Goal: Task Accomplishment & Management: Manage account settings

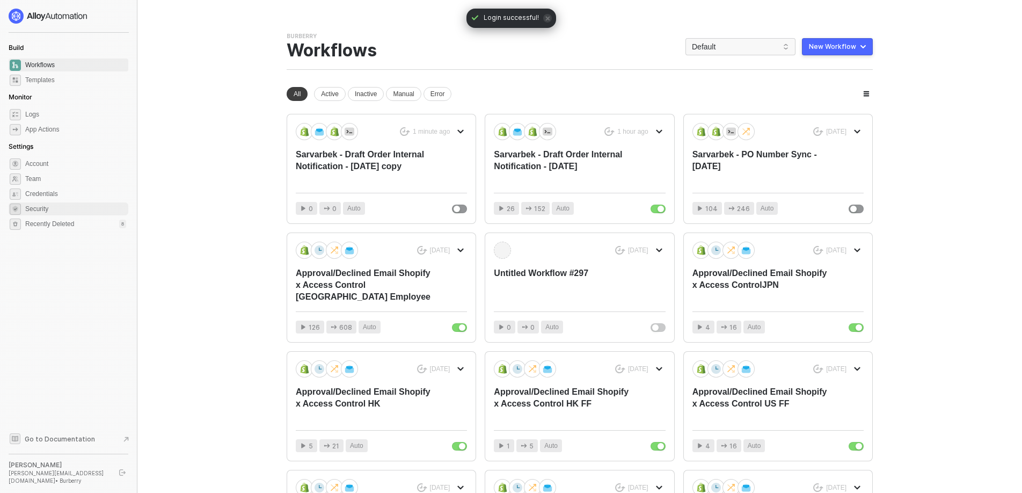
click at [40, 207] on span "Security" at bounding box center [75, 208] width 101 height 13
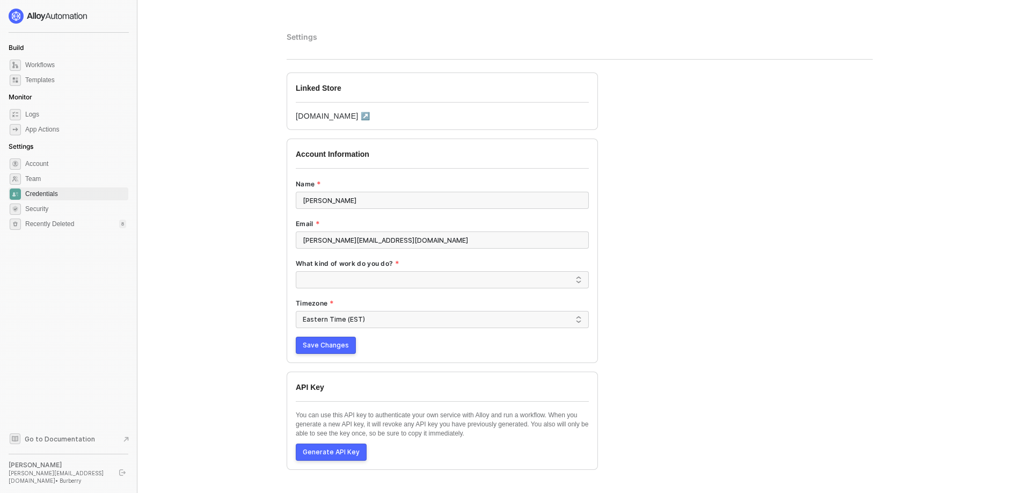
click at [320, 352] on button "Save Changes" at bounding box center [326, 344] width 60 height 17
click at [423, 283] on span at bounding box center [442, 279] width 279 height 16
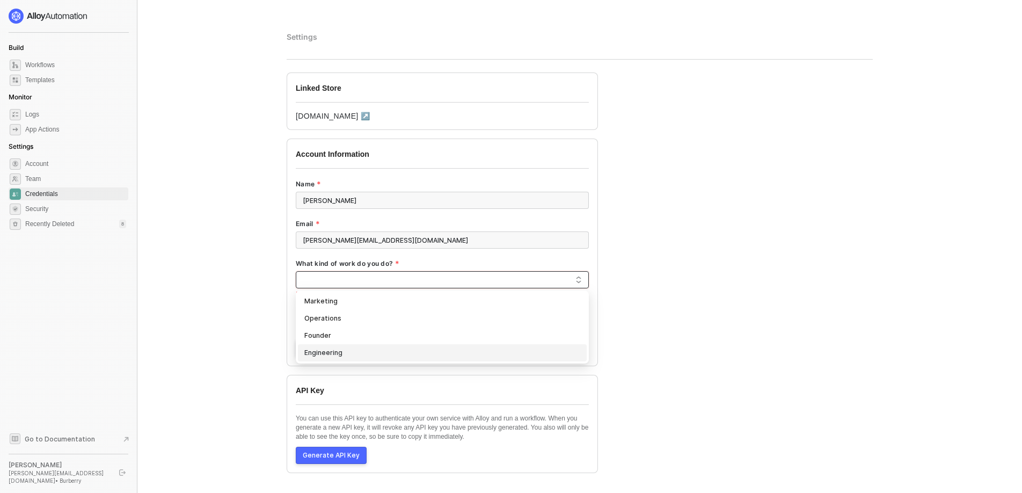
click at [328, 350] on div "Engineering" at bounding box center [442, 353] width 276 height 12
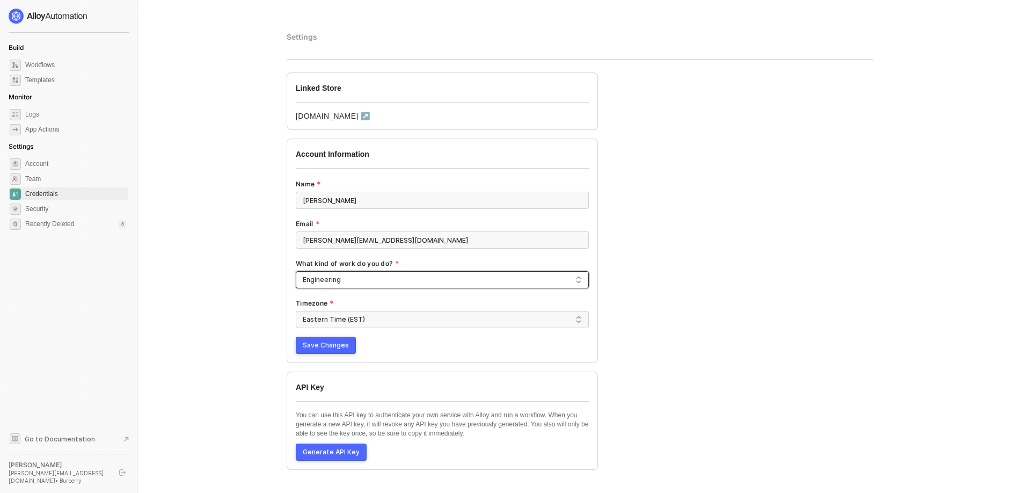
click at [327, 346] on span "Save Changes" at bounding box center [326, 345] width 46 height 9
click at [40, 195] on span "Credentials" at bounding box center [75, 193] width 101 height 13
click at [48, 195] on span "Credentials" at bounding box center [75, 193] width 101 height 13
